Goal: Transaction & Acquisition: Purchase product/service

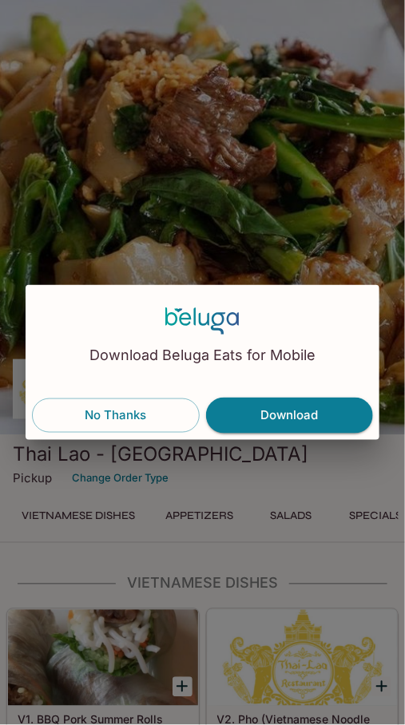
click at [117, 416] on button "No Thanks" at bounding box center [116, 416] width 168 height 34
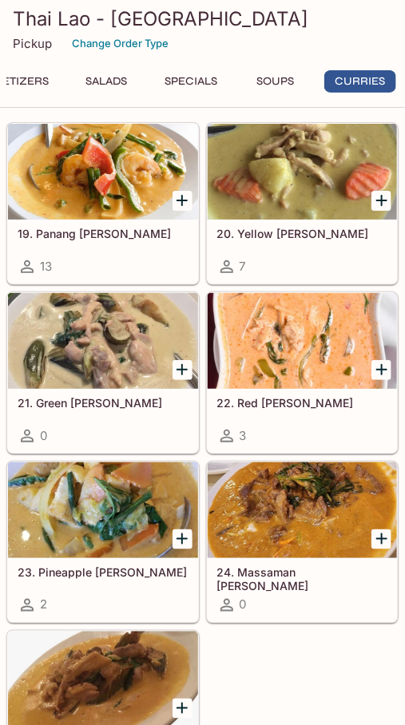
scroll to position [4507, 0]
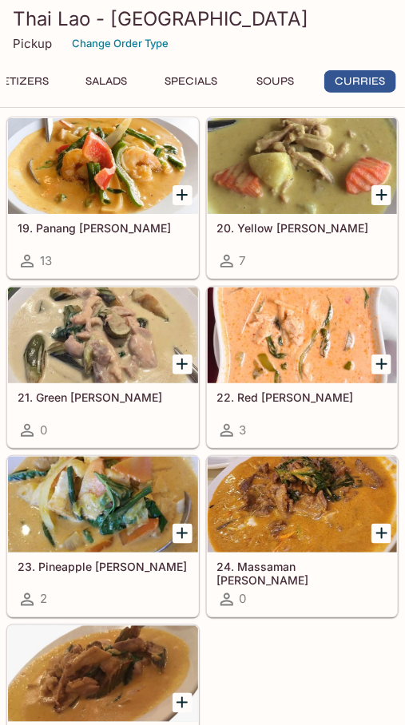
click at [90, 422] on div "21. Green [PERSON_NAME] 0" at bounding box center [103, 415] width 190 height 64
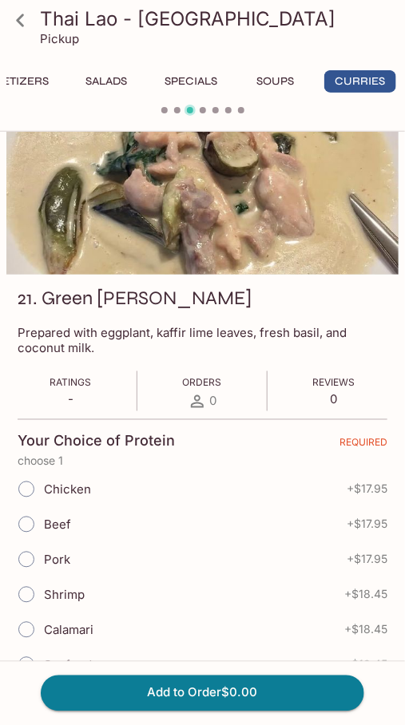
scroll to position [156, 0]
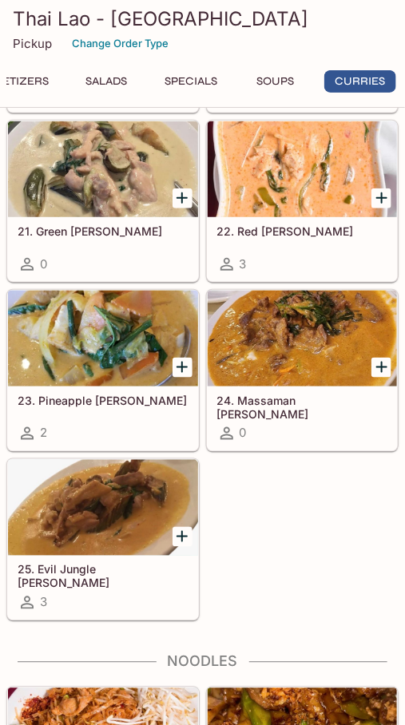
click at [111, 589] on h5 "25. Evil Jungle [PERSON_NAME]" at bounding box center [103, 576] width 171 height 26
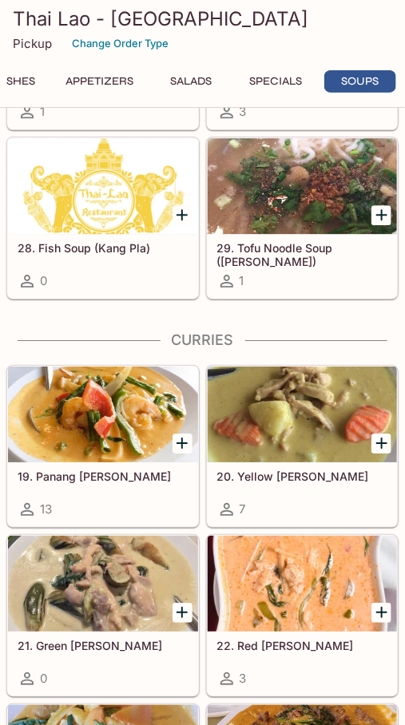
scroll to position [4264, 0]
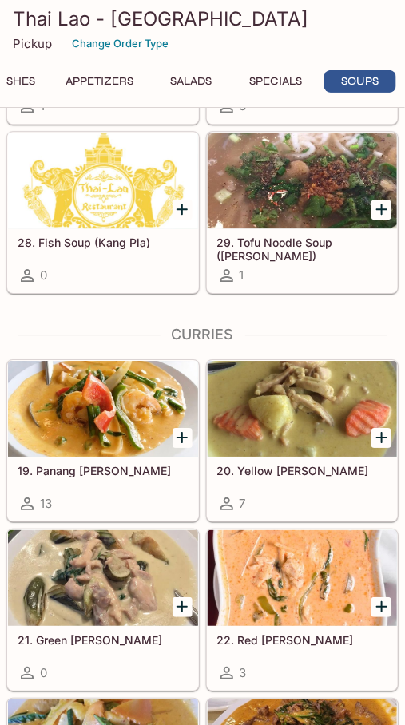
click at [83, 516] on div "19. Panang [PERSON_NAME] 13" at bounding box center [103, 489] width 190 height 64
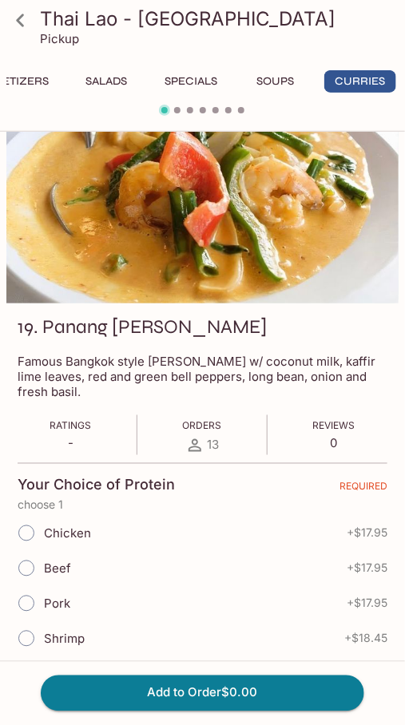
scroll to position [70, 0]
